Goal: Transaction & Acquisition: Download file/media

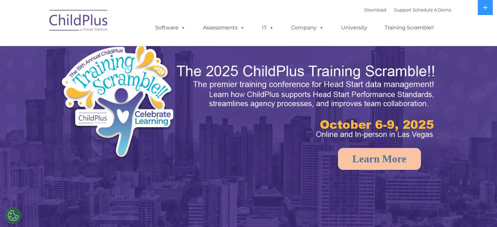
select select "MEDIUM"
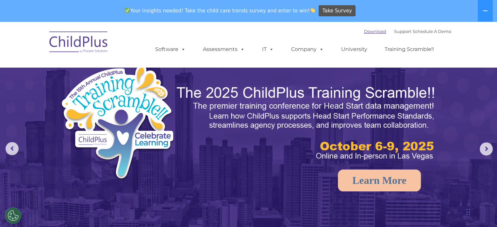
click at [364, 29] on link "Download" at bounding box center [375, 31] width 22 height 5
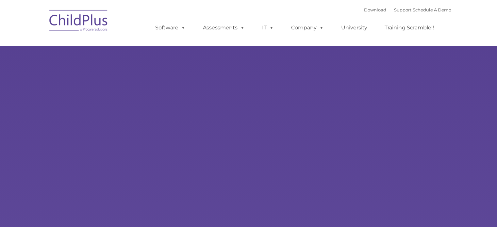
type input ""
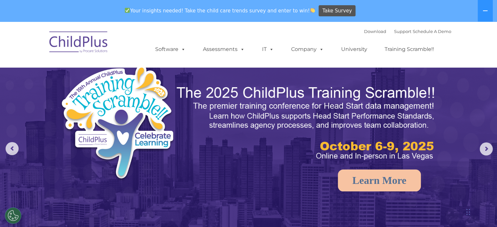
select select "MEDIUM"
click at [370, 31] on link "Download" at bounding box center [375, 31] width 22 height 5
